Goal: Communication & Community: Answer question/provide support

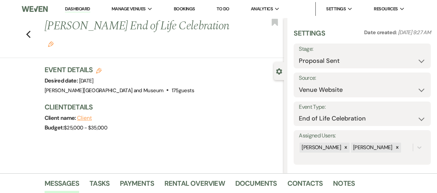
select select "6"
select select "5"
select select "14"
click at [78, 9] on link "Dashboard" at bounding box center [77, 9] width 25 height 7
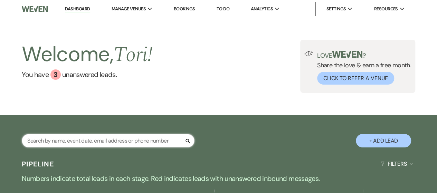
click at [45, 140] on input "text" at bounding box center [108, 140] width 173 height 13
type input "[PERSON_NAME]"
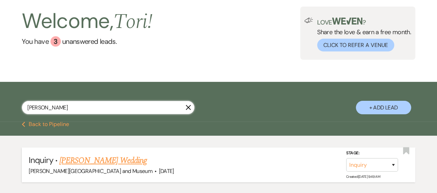
scroll to position [69, 0]
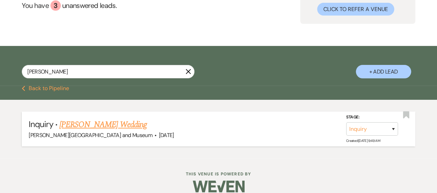
click at [90, 123] on link "[PERSON_NAME] Wedding" at bounding box center [102, 124] width 87 height 12
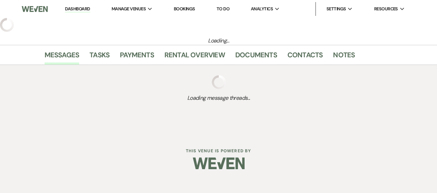
select select "5"
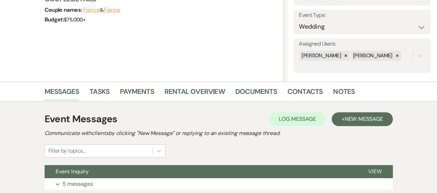
scroll to position [104, 0]
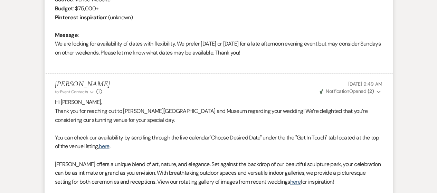
scroll to position [957, 0]
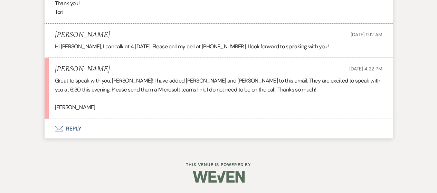
click at [80, 127] on button "Envelope Reply" at bounding box center [219, 128] width 348 height 19
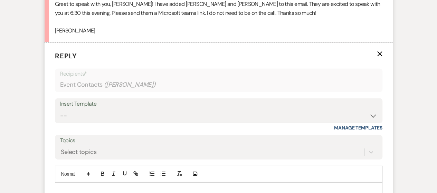
scroll to position [1051, 0]
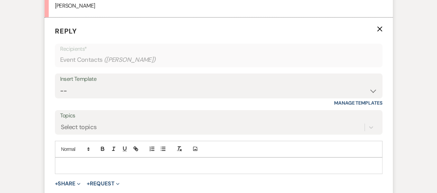
click at [106, 170] on p at bounding box center [218, 166] width 316 height 8
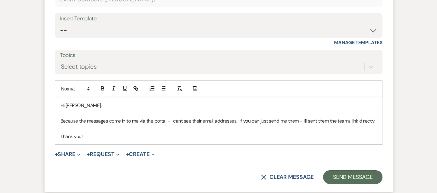
scroll to position [1169, 0]
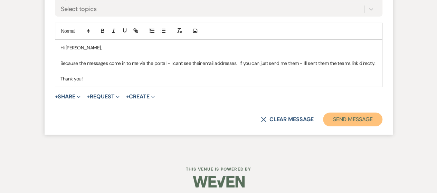
click at [344, 126] on button "Send Message" at bounding box center [352, 120] width 59 height 14
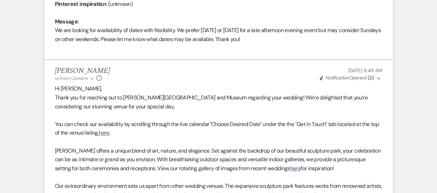
scroll to position [0, 0]
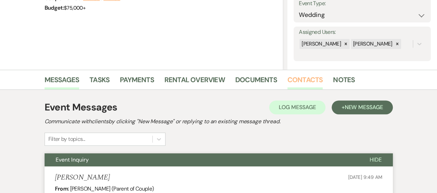
click at [303, 76] on link "Contacts" at bounding box center [305, 81] width 36 height 15
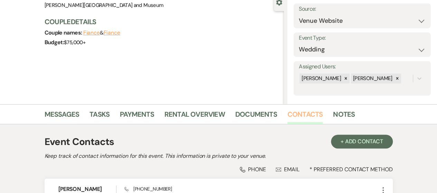
scroll to position [110, 0]
